Goal: Task Accomplishment & Management: Use online tool/utility

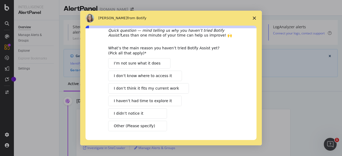
scroll to position [27, 0]
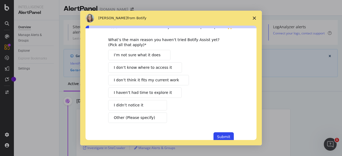
click at [252, 17] on span "Close survey" at bounding box center [254, 18] width 15 height 15
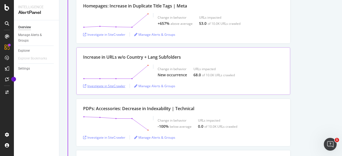
scroll to position [1470, 0]
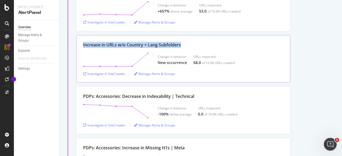
drag, startPoint x: 187, startPoint y: 41, endPoint x: 83, endPoint y: 41, distance: 103.2
click at [83, 42] on div "Increase in URLs w/o Country + Lang Subfolders" at bounding box center [183, 45] width 200 height 6
copy div "Increase in URLs w/o Country + Lang Subfolders"
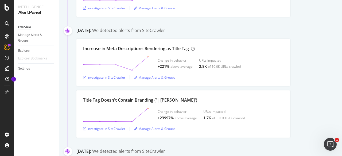
scroll to position [882, 0]
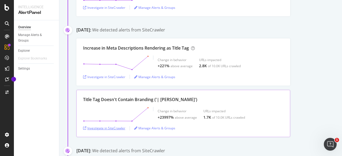
click at [107, 126] on div "Investigate in SiteCrawler" at bounding box center [104, 128] width 42 height 5
drag, startPoint x: 82, startPoint y: 97, endPoint x: 176, endPoint y: 96, distance: 94.1
click at [176, 96] on div "Title Tag Doesn't Contain Branding ('| Levi') Change in behavior +23997% above …" at bounding box center [183, 113] width 214 height 47
copy div "Title Tag Doesn't Contain Branding ('| [PERSON_NAME]')"
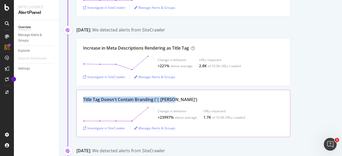
copy div "Title Tag Doesn't Contain Branding ('| [PERSON_NAME]')"
click at [108, 75] on div "Investigate in SiteCrawler" at bounding box center [104, 77] width 42 height 5
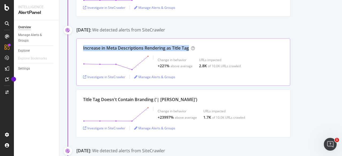
drag, startPoint x: 80, startPoint y: 44, endPoint x: 189, endPoint y: 46, distance: 109.3
click at [189, 46] on div "Increase in Meta Descriptions Rendering as Title Tag Change in behavior +221% a…" at bounding box center [183, 61] width 214 height 47
copy div "Increase in Meta Descriptions Rendering as Title Tag"
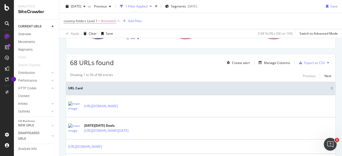
scroll to position [53, 0]
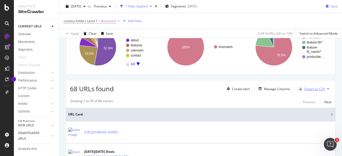
click at [299, 88] on icon "button" at bounding box center [300, 88] width 3 height 3
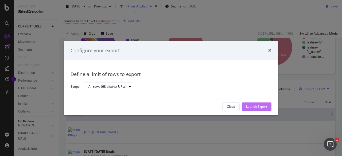
click at [254, 106] on div "Launch Export" at bounding box center [256, 107] width 21 height 5
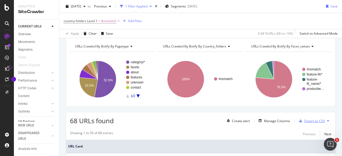
scroll to position [0, 0]
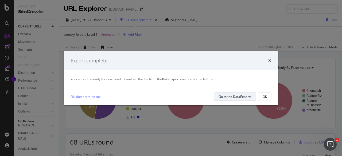
click at [240, 97] on div "Go to the DataExports" at bounding box center [235, 97] width 33 height 5
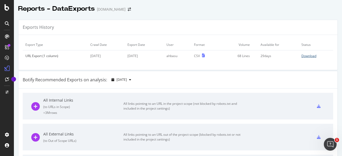
click at [301, 54] on div "Download" at bounding box center [308, 56] width 15 height 5
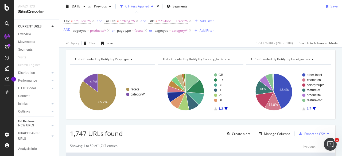
scroll to position [27, 0]
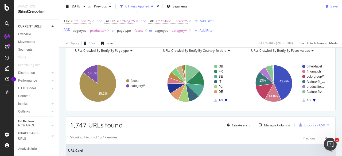
click at [304, 124] on div "Export as CSV" at bounding box center [314, 125] width 21 height 5
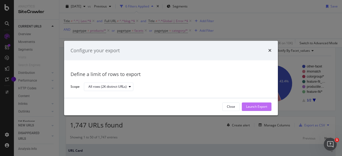
click at [254, 105] on div "Launch Export" at bounding box center [256, 107] width 21 height 5
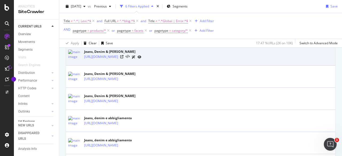
scroll to position [321, 0]
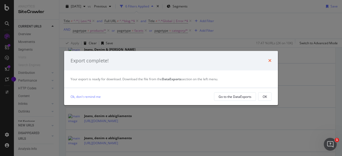
click at [269, 60] on icon "times" at bounding box center [269, 61] width 3 height 4
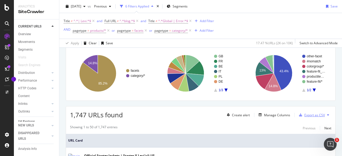
scroll to position [0, 0]
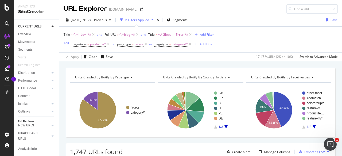
click at [224, 126] on icon "A chart." at bounding box center [225, 127] width 3 height 3
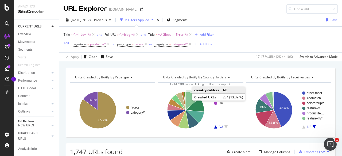
click at [186, 98] on icon "A chart." at bounding box center [193, 101] width 14 height 18
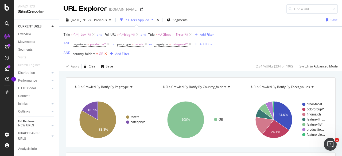
click at [104, 54] on icon at bounding box center [105, 53] width 5 height 5
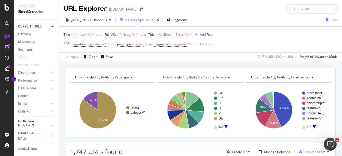
click at [225, 128] on rect "A chart." at bounding box center [226, 110] width 24 height 37
click at [225, 126] on icon "A chart." at bounding box center [225, 127] width 3 height 3
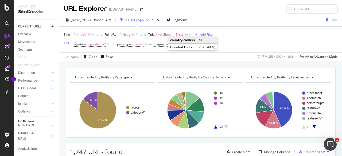
scroll to position [27, 0]
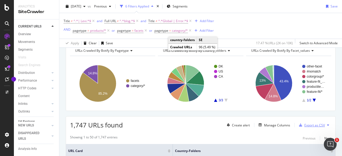
click at [309, 124] on div "Export as CSV" at bounding box center [314, 125] width 21 height 5
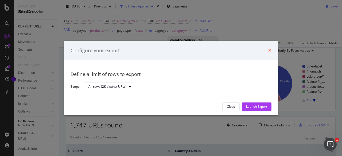
click at [269, 52] on icon "times" at bounding box center [269, 51] width 3 height 4
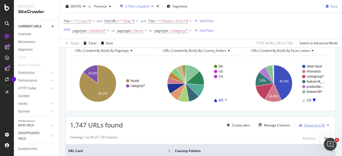
click at [304, 126] on div "Export as CSV" at bounding box center [314, 125] width 21 height 5
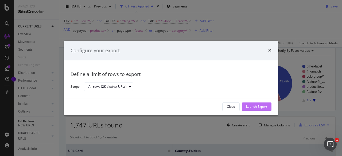
click at [252, 105] on div "Launch Export" at bounding box center [256, 107] width 21 height 5
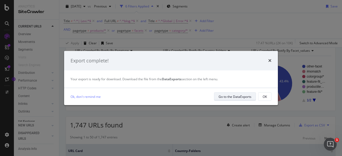
click at [238, 94] on div "Go to the DataExports" at bounding box center [235, 96] width 33 height 7
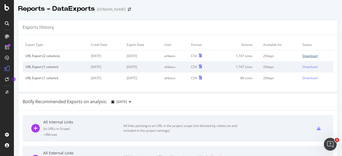
click at [303, 56] on div "Download" at bounding box center [310, 56] width 15 height 5
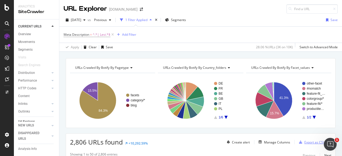
click at [314, 141] on div "Export as CSV" at bounding box center [314, 142] width 21 height 5
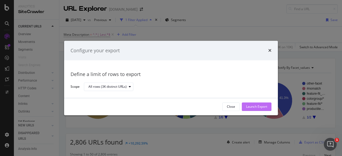
click at [251, 107] on div "Launch Export" at bounding box center [256, 107] width 21 height 5
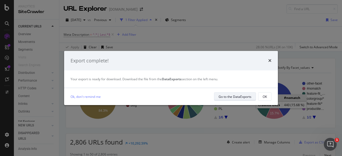
click at [248, 98] on div "Go to the DataExports" at bounding box center [235, 97] width 33 height 5
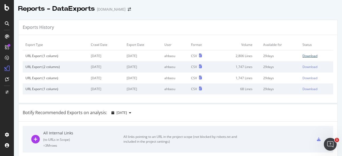
click at [303, 55] on div "Download" at bounding box center [310, 56] width 15 height 5
